Goal: Entertainment & Leisure: Consume media (video, audio)

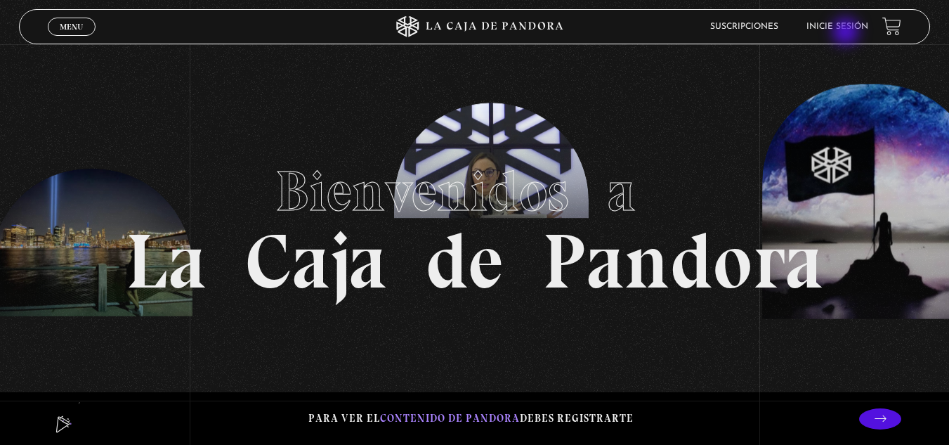
click at [847, 33] on li "Inicie sesión" at bounding box center [838, 26] width 62 height 22
click at [852, 22] on link "Inicie sesión" at bounding box center [838, 26] width 62 height 8
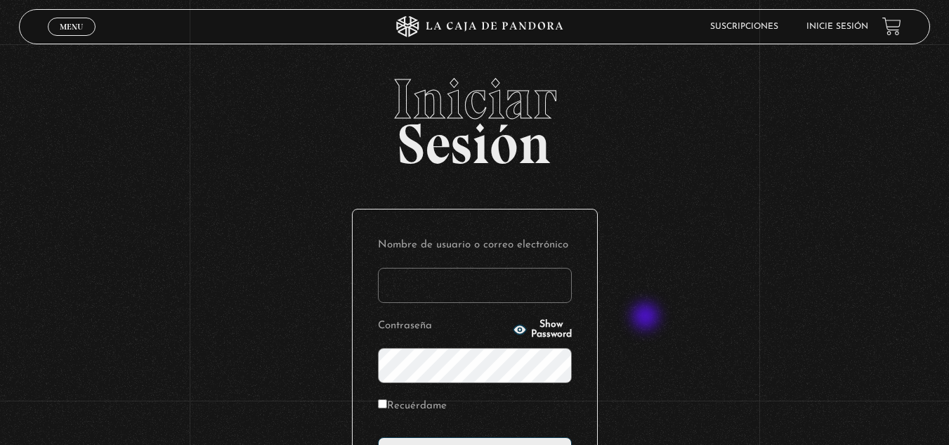
scroll to position [171, 0]
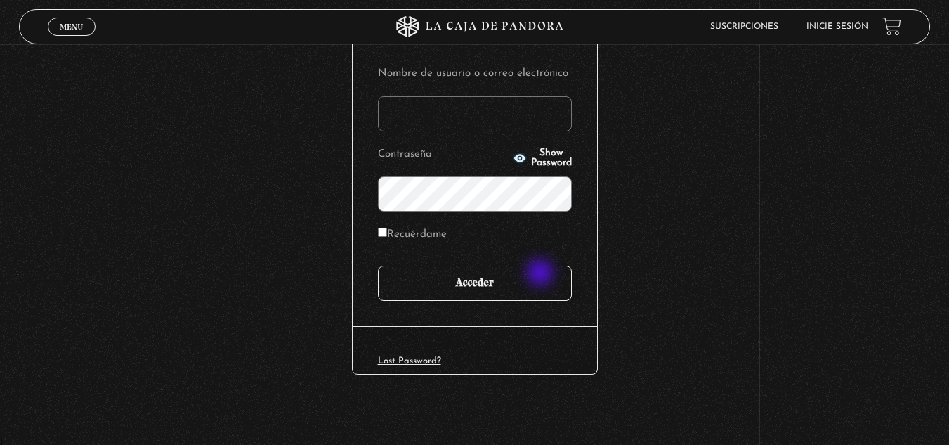
type input "k.alvaradosancho@gmail.com"
click at [541, 274] on input "Acceder" at bounding box center [475, 283] width 194 height 35
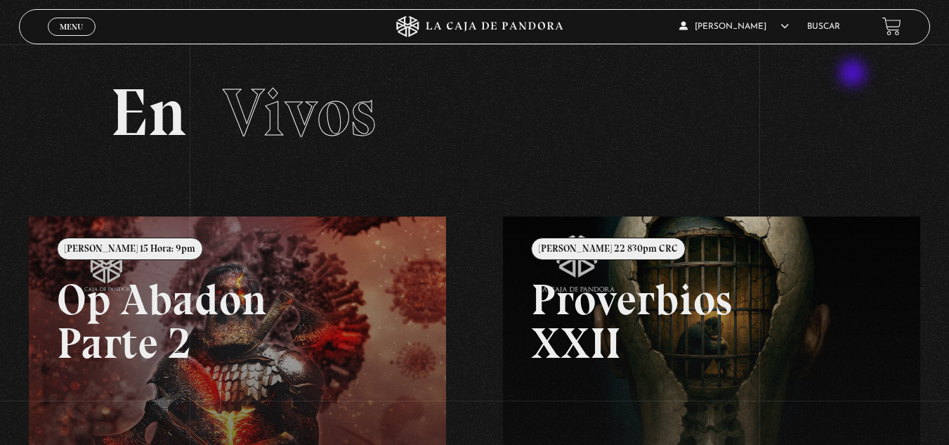
click at [857, 78] on section "En Vivos" at bounding box center [474, 130] width 949 height 172
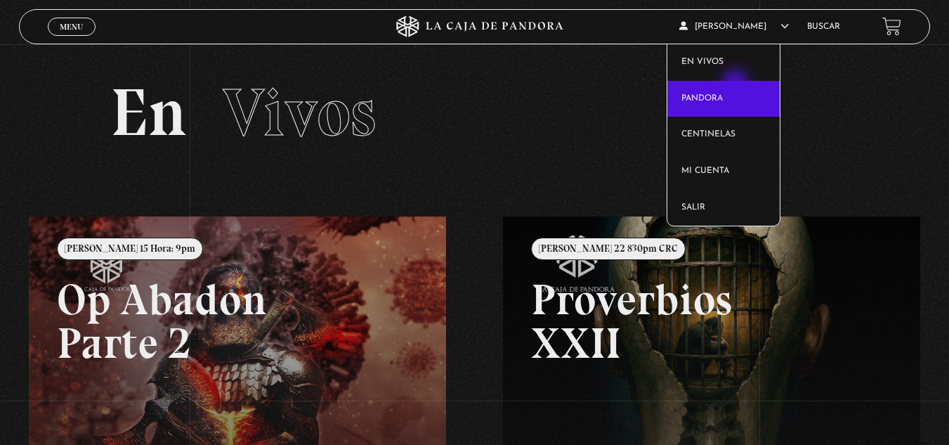
click at [738, 86] on link "Pandora" at bounding box center [724, 99] width 112 height 37
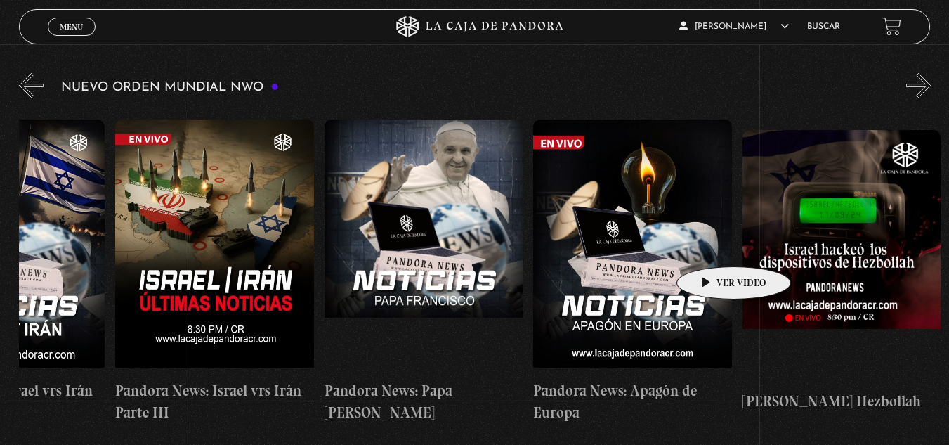
scroll to position [0, 322]
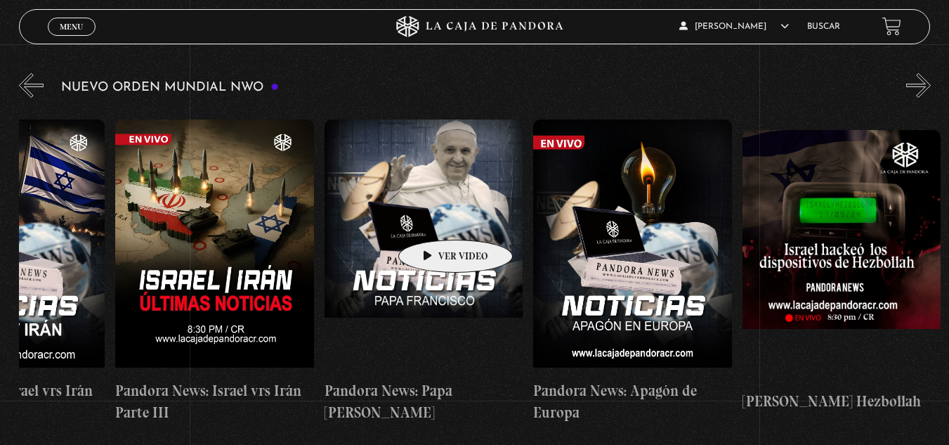
click at [434, 219] on figure at bounding box center [424, 245] width 199 height 253
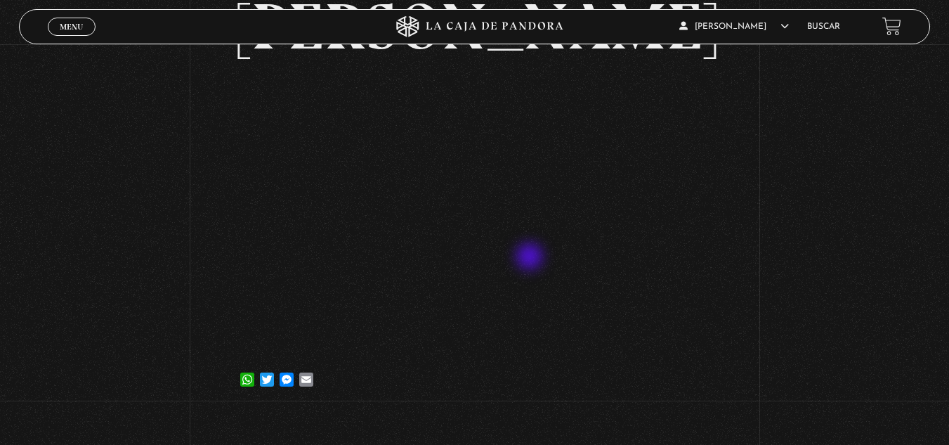
scroll to position [186, 0]
click at [457, 401] on div "Volver 8 mayo, 2025 Pandora News: Papa Francisco WhatsApp Twitter Messenger Ema…" at bounding box center [475, 157] width 474 height 509
click at [805, 231] on div "Volver 8 mayo, 2025 Pandora News: Papa Francisco WhatsApp Twitter Messenger Ema…" at bounding box center [474, 135] width 949 height 554
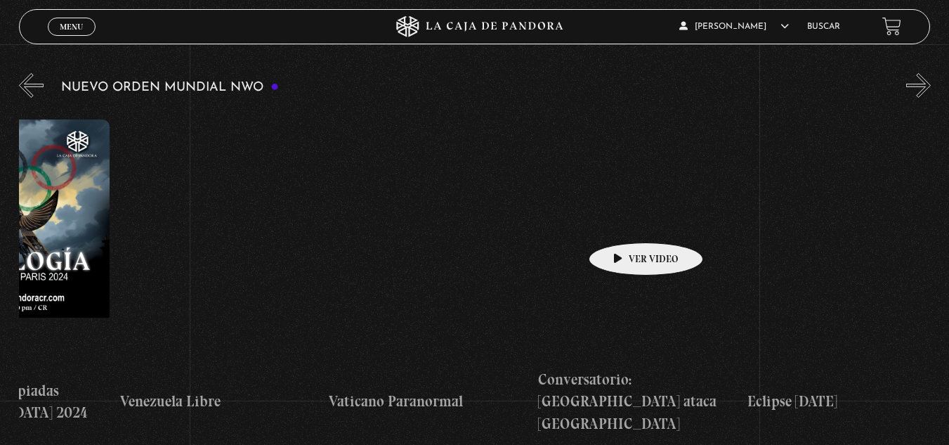
scroll to position [0, 2827]
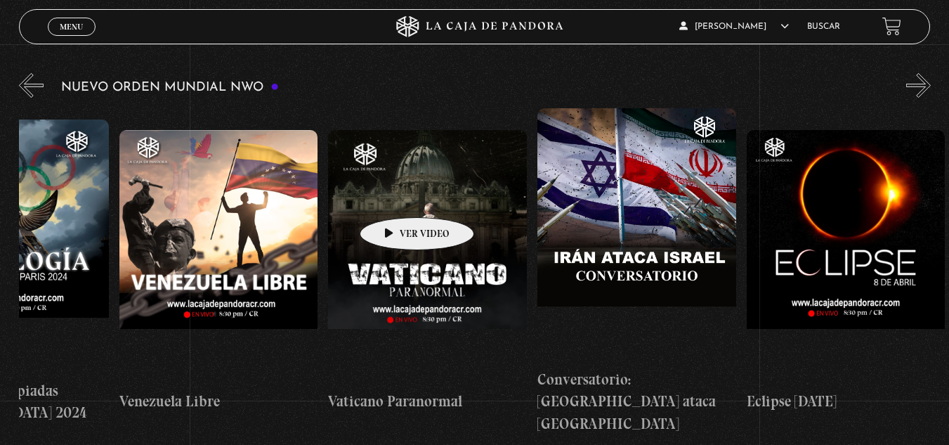
click at [395, 196] on figure at bounding box center [427, 256] width 199 height 253
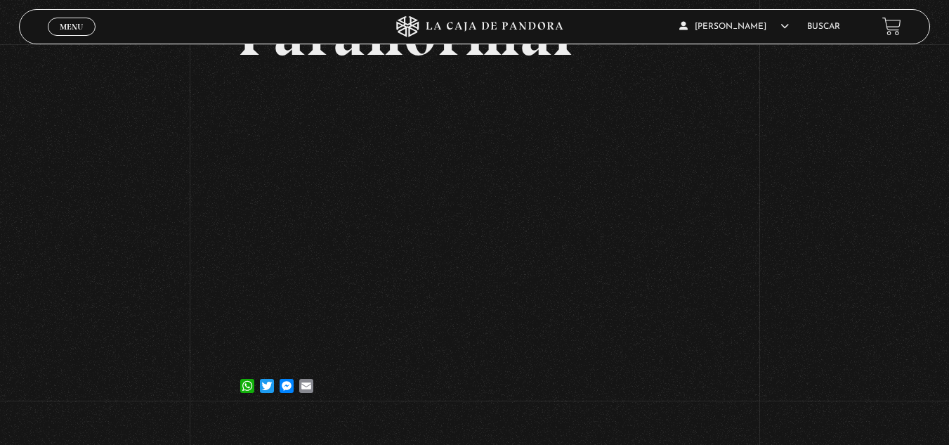
scroll to position [178, 0]
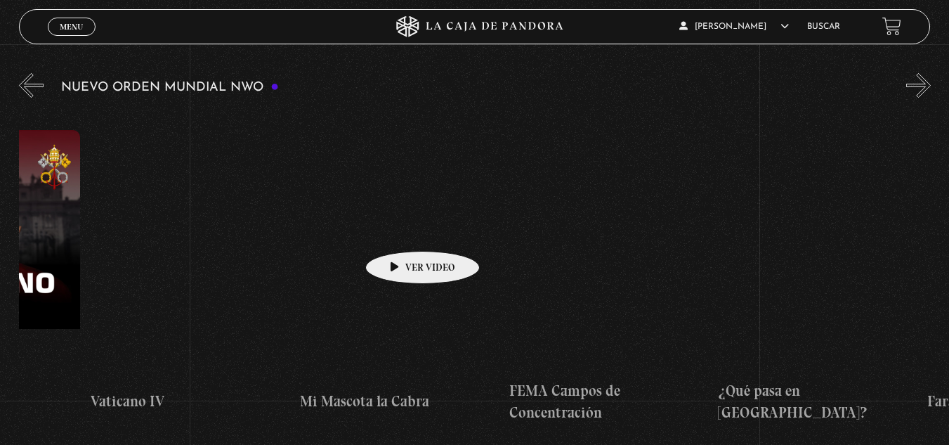
scroll to position [0, 13102]
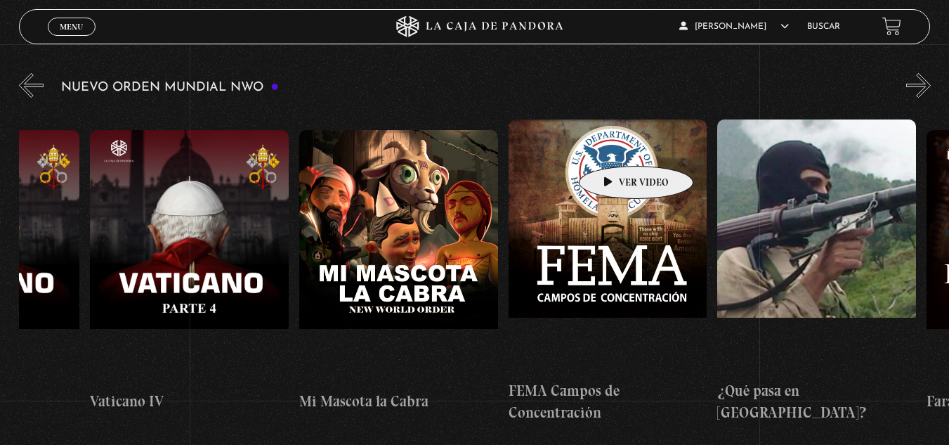
click at [613, 145] on figure at bounding box center [608, 245] width 199 height 253
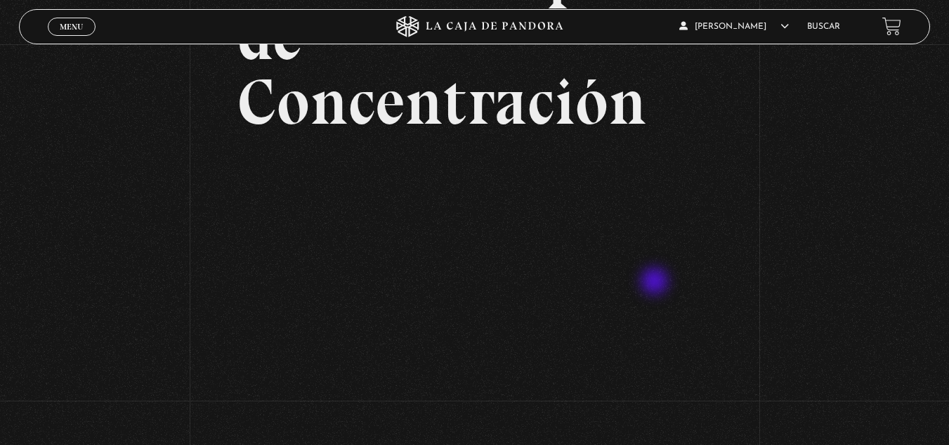
scroll to position [177, 0]
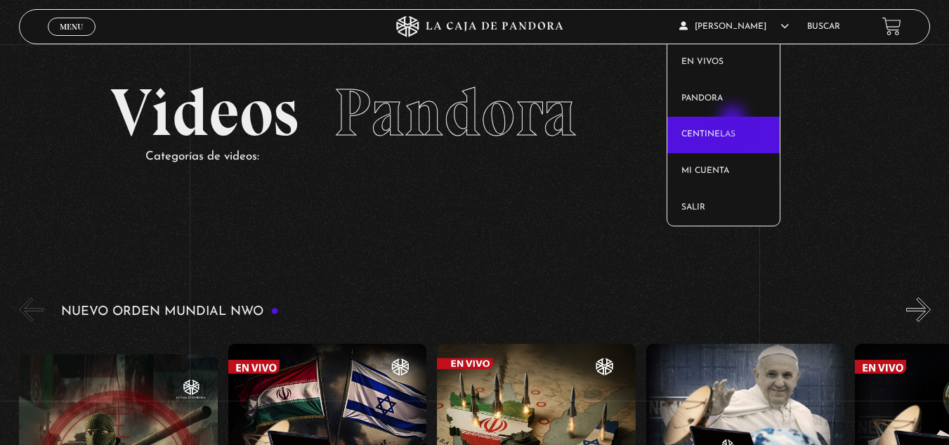
click at [734, 123] on link "Centinelas" at bounding box center [724, 135] width 112 height 37
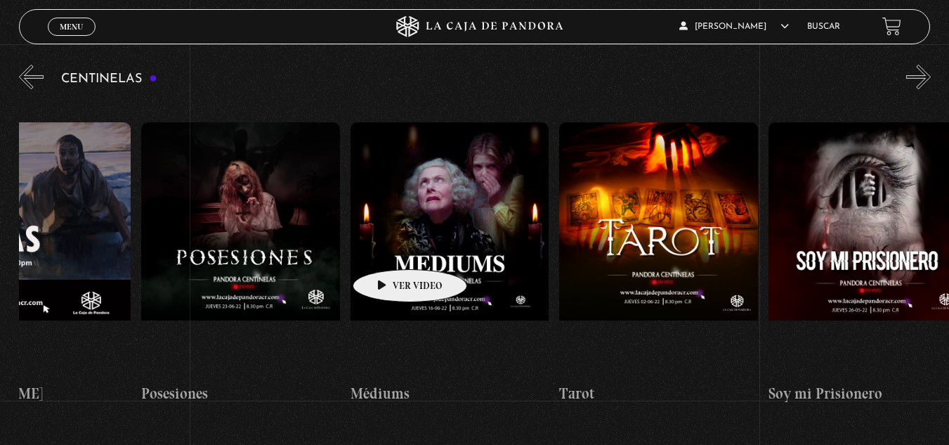
scroll to position [0, 12215]
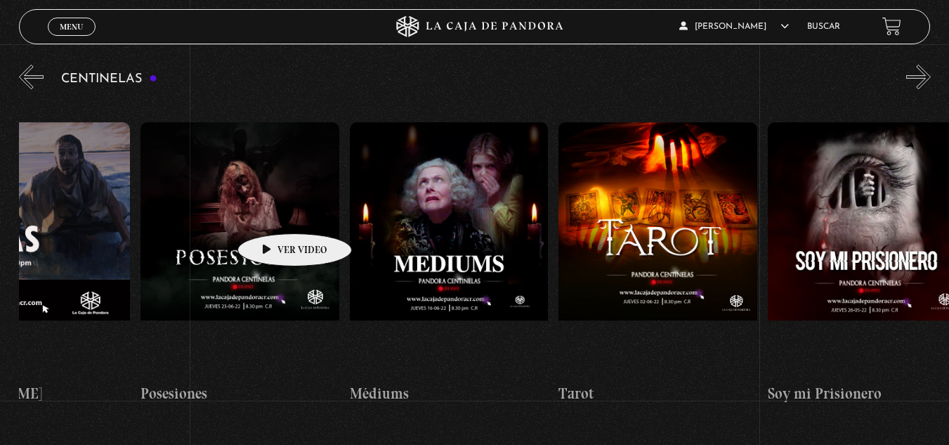
click at [274, 213] on figure at bounding box center [240, 248] width 199 height 253
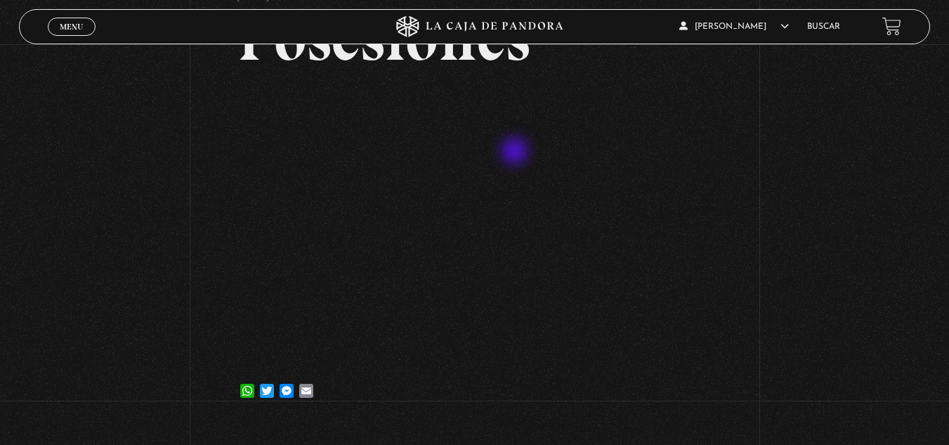
scroll to position [110, 0]
click at [805, 223] on div "Volver [DATE] Posesiones WhatsApp Twitter Messenger Email" at bounding box center [474, 178] width 949 height 489
click at [833, 137] on div "Volver [DATE] Posesiones WhatsApp Twitter Messenger Email" at bounding box center [474, 178] width 949 height 489
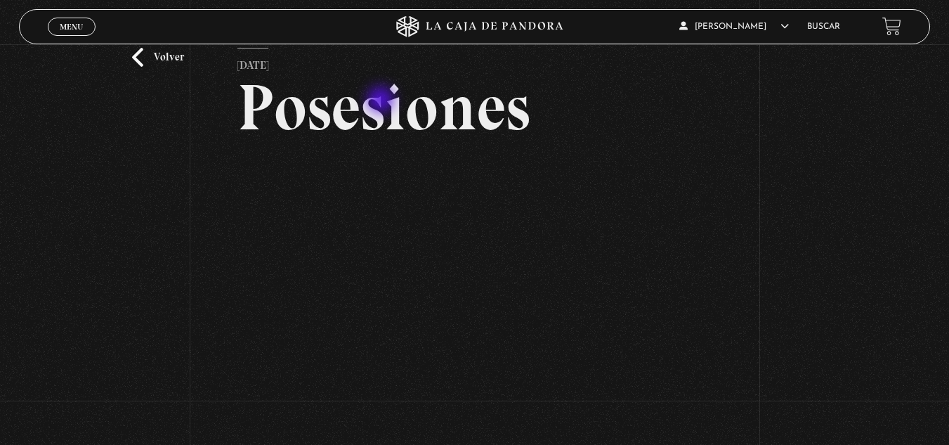
scroll to position [41, 0]
